Goal: Find contact information: Obtain details needed to contact an individual or organization

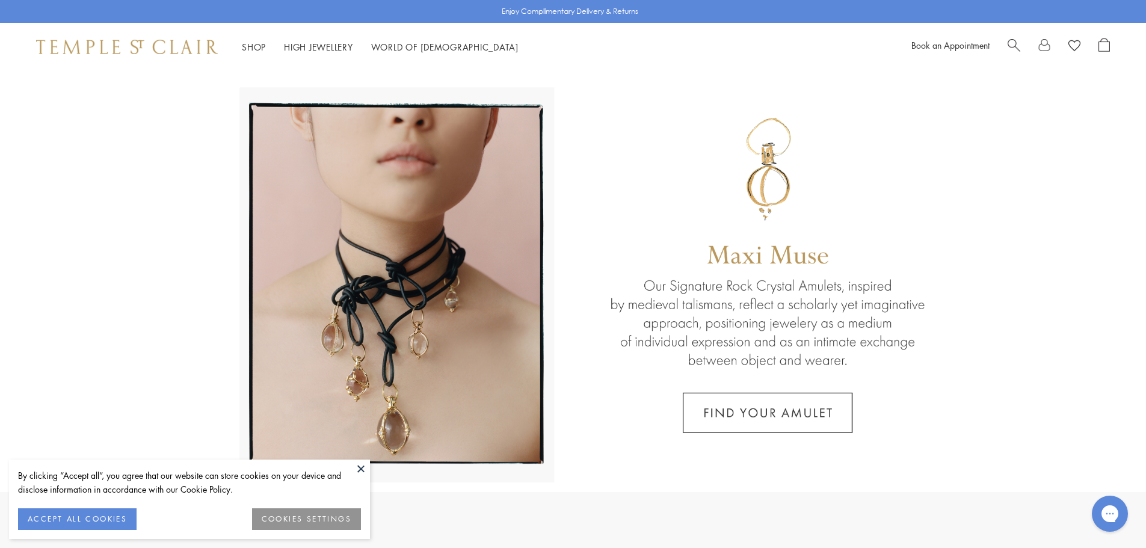
click at [1009, 43] on span "Search" at bounding box center [1014, 44] width 13 height 13
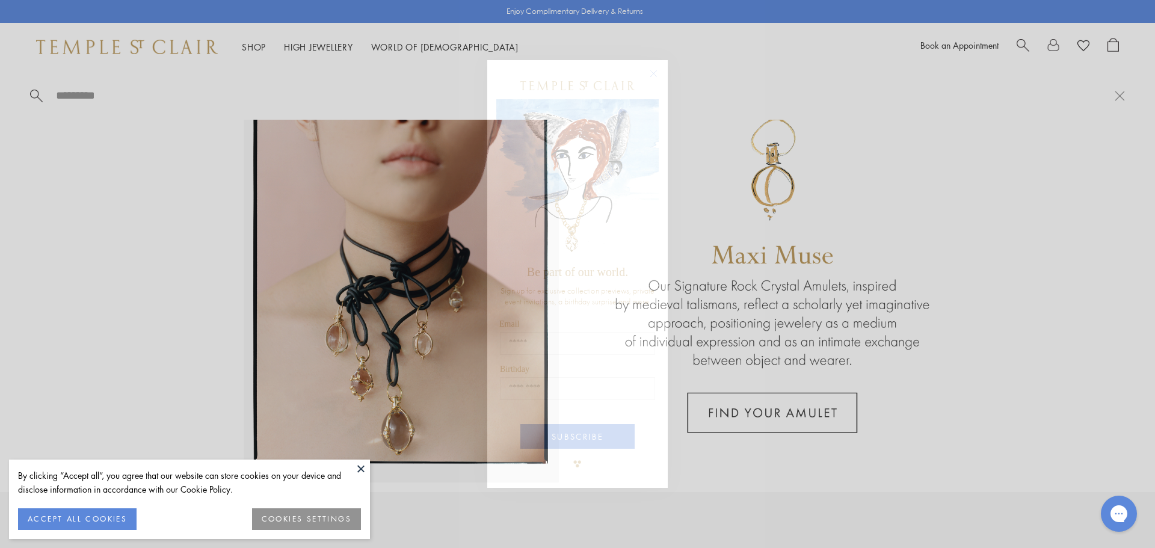
click at [656, 70] on circle "Close dialog" at bounding box center [654, 73] width 14 height 14
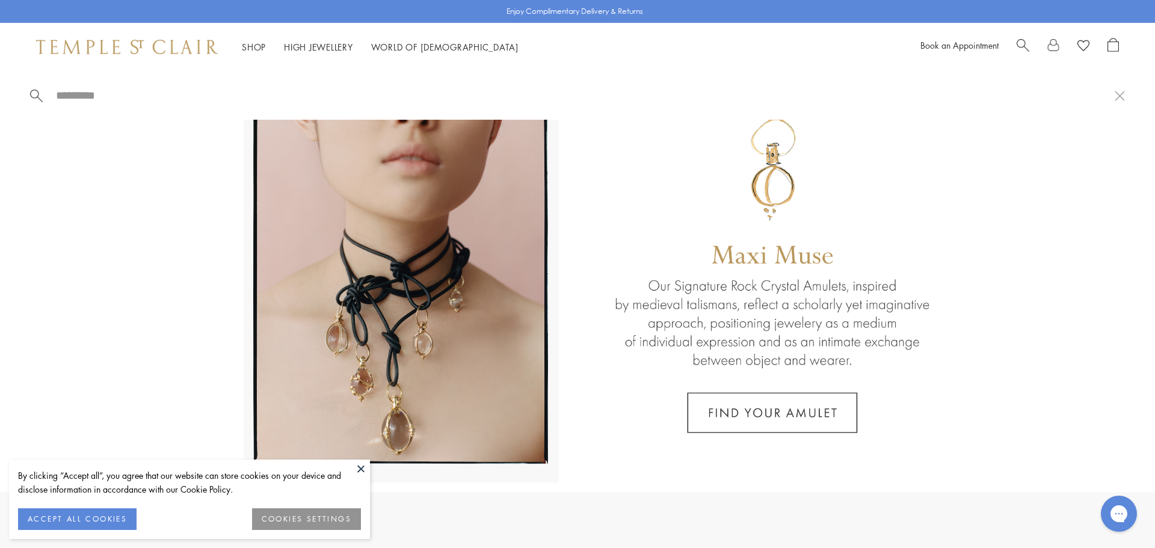
click at [1016, 45] on div "Book an Appointment" at bounding box center [1020, 47] width 199 height 18
click at [111, 102] on input "search" at bounding box center [585, 95] width 1060 height 14
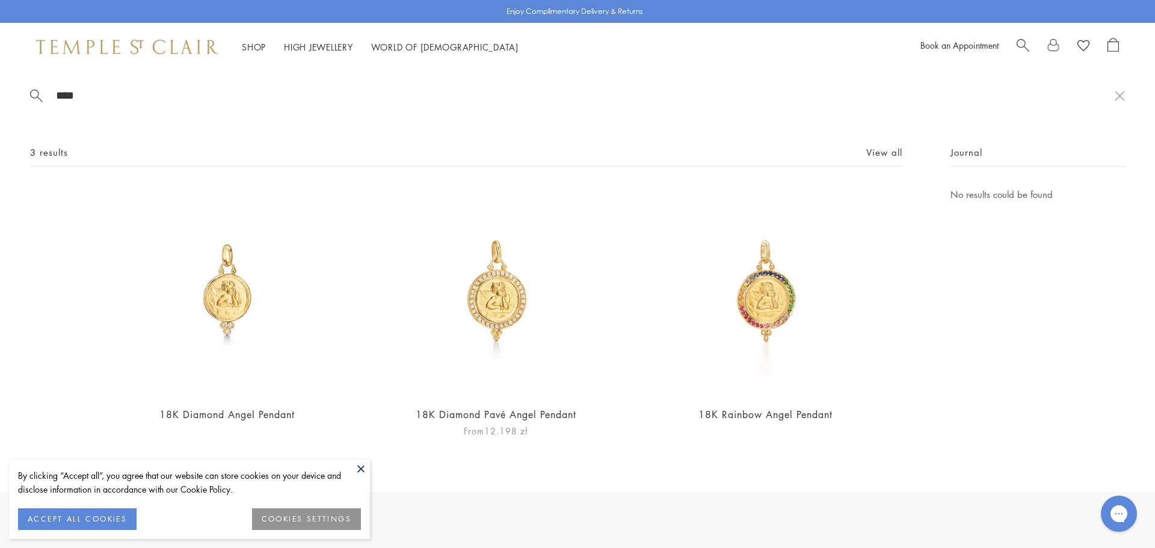
type input "****"
click at [518, 306] on img at bounding box center [496, 291] width 209 height 209
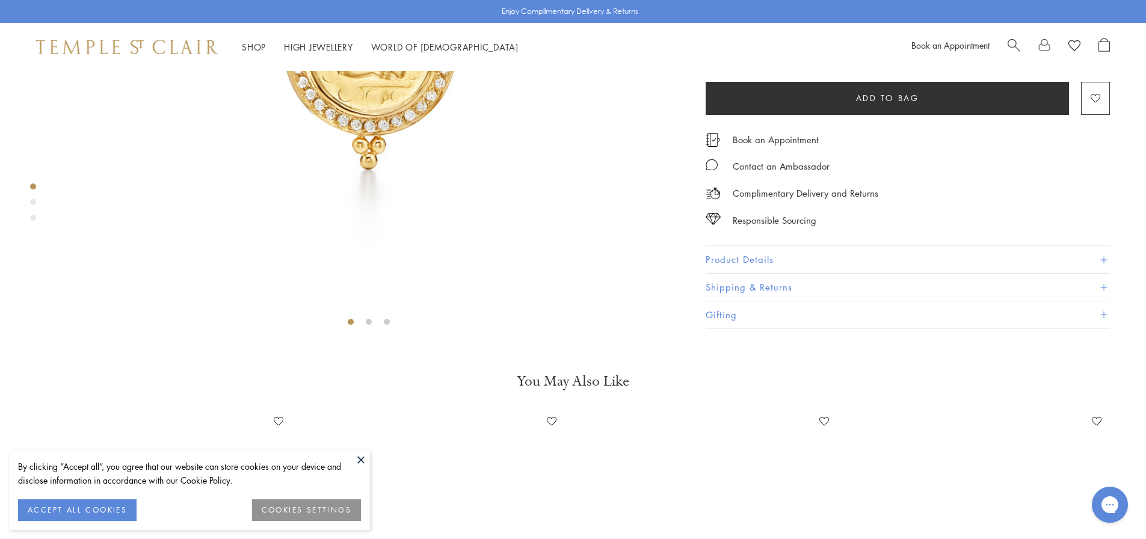
scroll to position [372, 0]
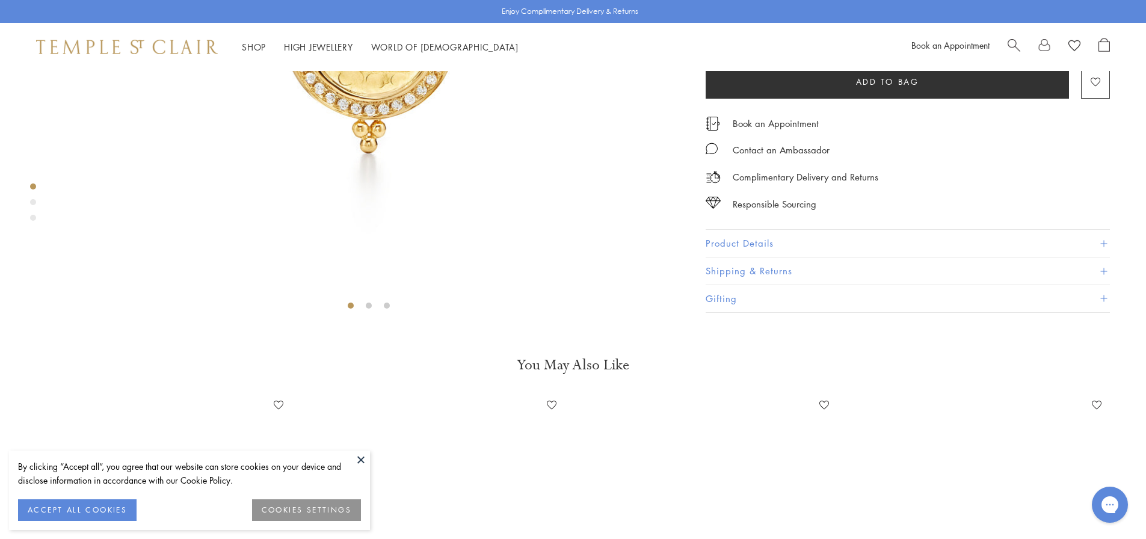
click at [773, 258] on button "Product Details" at bounding box center [908, 243] width 404 height 27
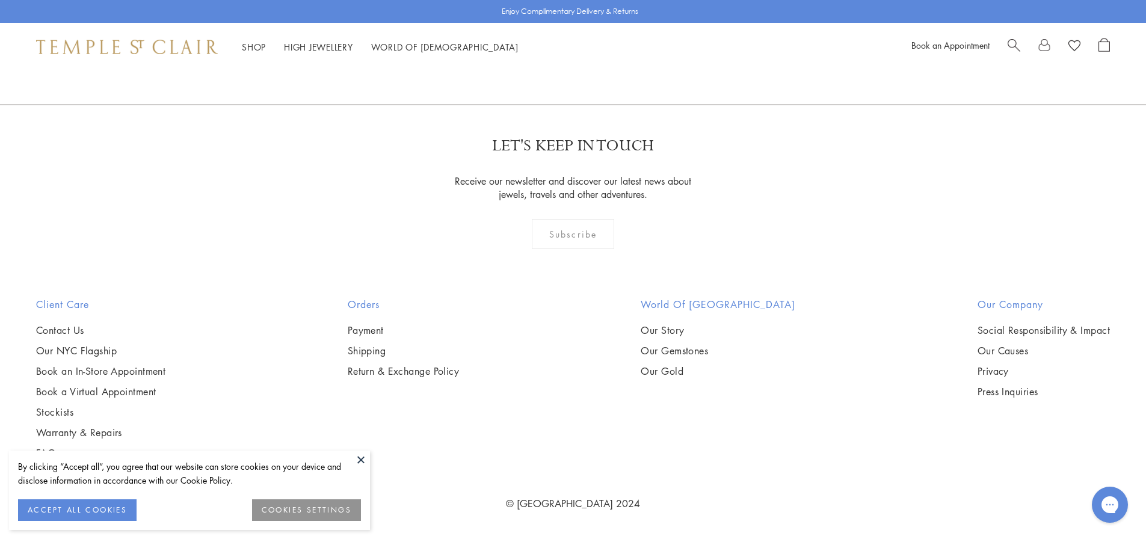
scroll to position [2668, 0]
drag, startPoint x: 72, startPoint y: 328, endPoint x: 271, endPoint y: 332, distance: 199.8
click at [72, 328] on link "Contact Us" at bounding box center [100, 330] width 129 height 13
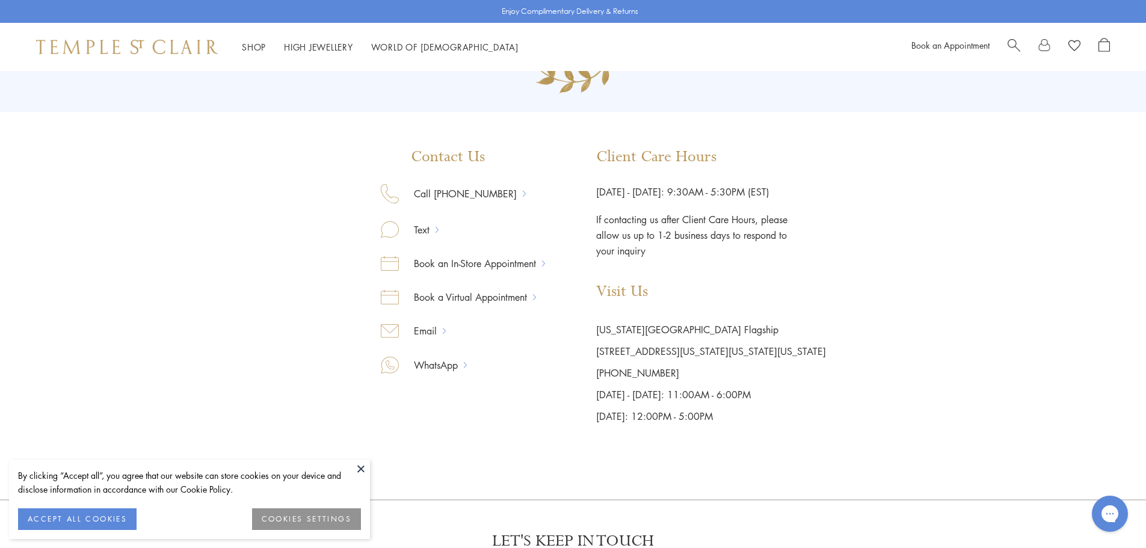
scroll to position [120, 0]
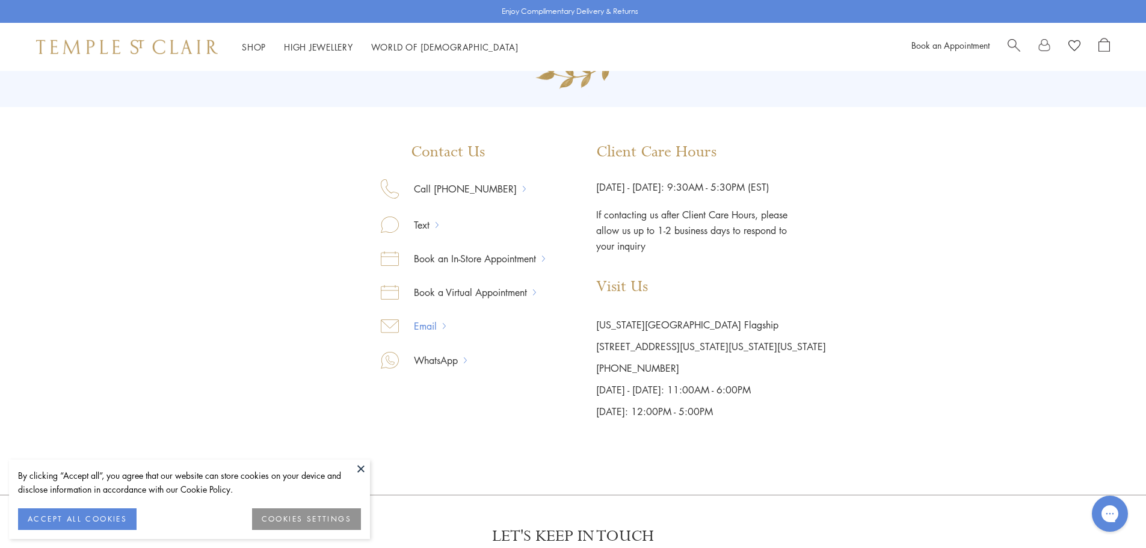
click at [425, 330] on link "Email" at bounding box center [421, 326] width 44 height 16
drag, startPoint x: 964, startPoint y: 218, endPoint x: 964, endPoint y: 201, distance: 17.5
click at [964, 218] on div "Contact Us Call [PHONE_NUMBER] Text Book an In-Store Appointment Book a Virtual…" at bounding box center [573, 187] width 1146 height 472
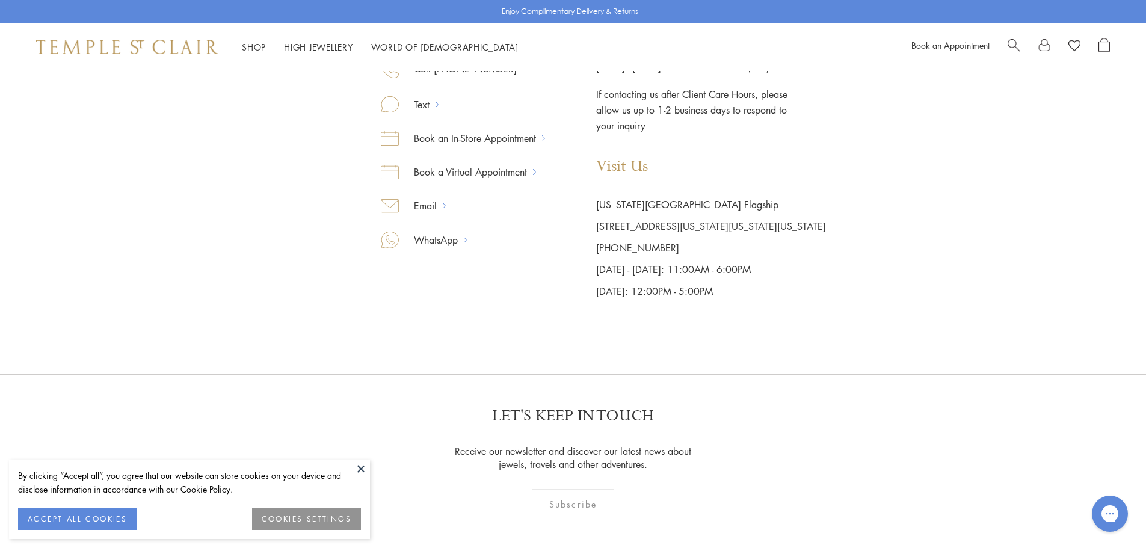
scroll to position [0, 0]
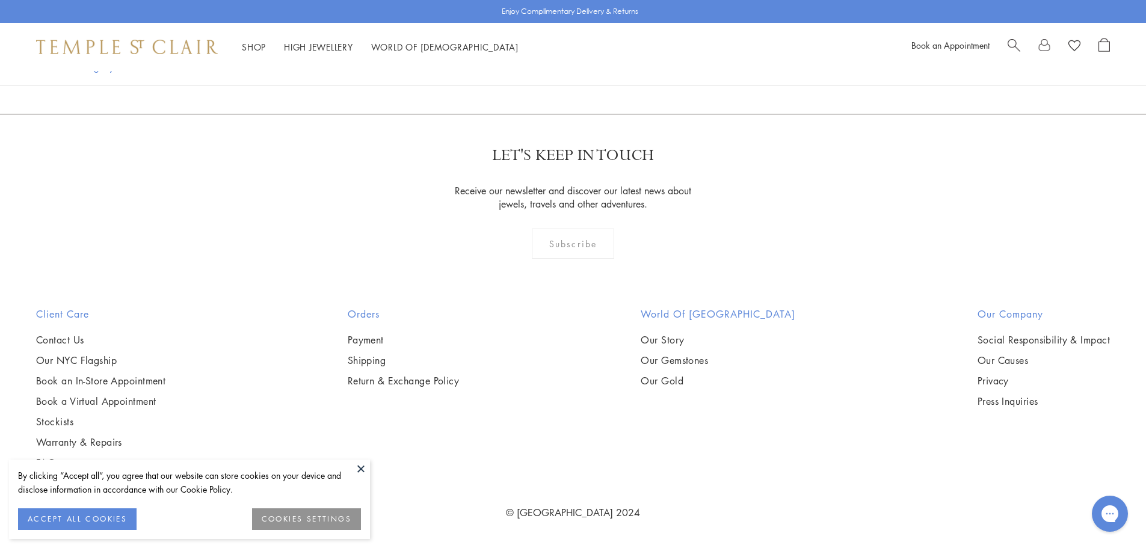
scroll to position [596, 0]
